Goal: Transaction & Acquisition: Purchase product/service

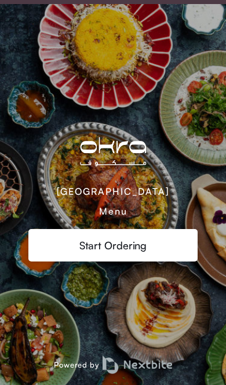
click at [176, 313] on div "Warehouse Mall Menu Start Ordering Powered by" at bounding box center [113, 194] width 226 height 381
click at [161, 222] on div "Warehouse Mall Menu Start Ordering" at bounding box center [113, 195] width 170 height 134
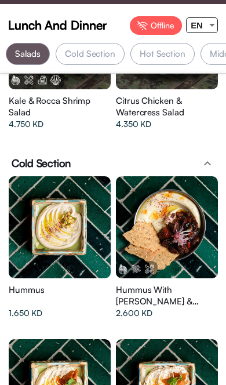
scroll to position [0, 183]
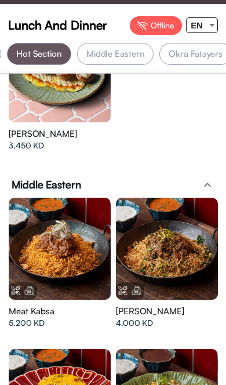
click at [207, 26] on div at bounding box center [212, 25] width 10 height 15
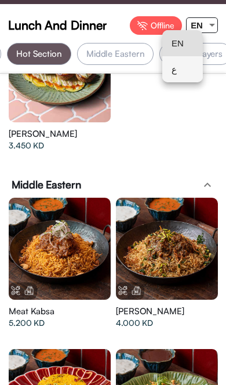
click at [182, 73] on span "ع" at bounding box center [183, 69] width 22 height 26
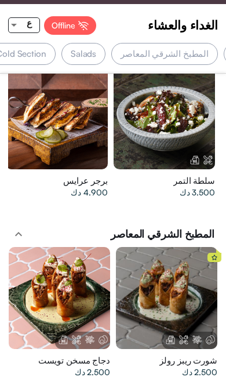
click at [196, 60] on div "المطبخ الشرقي المعاصر" at bounding box center [164, 54] width 107 height 22
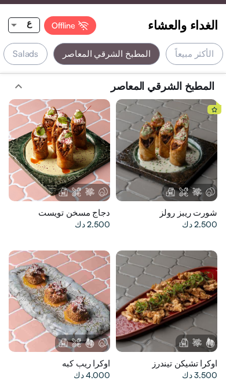
click at [209, 52] on div "الأكثر مبيعاً" at bounding box center [194, 54] width 57 height 22
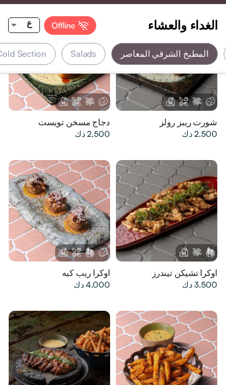
click at [106, 56] on div "Salads" at bounding box center [84, 54] width 44 height 22
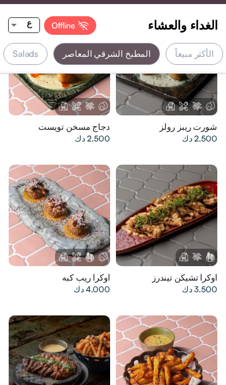
click at [48, 49] on div "Salads" at bounding box center [25, 54] width 44 height 22
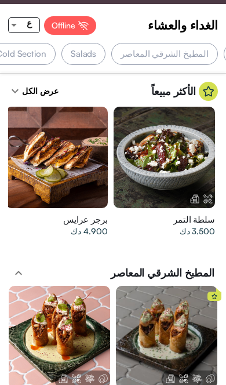
click at [207, 156] on div at bounding box center [165, 158] width 102 height 102
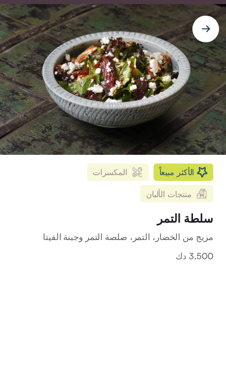
click at [195, 175] on div "الأكثر مبيعاً" at bounding box center [184, 172] width 60 height 17
